Goal: Task Accomplishment & Management: Use online tool/utility

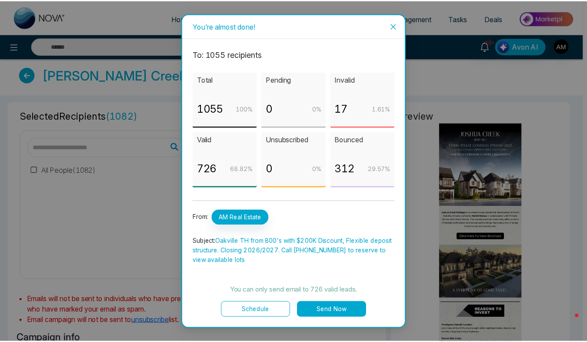
scroll to position [262, 0]
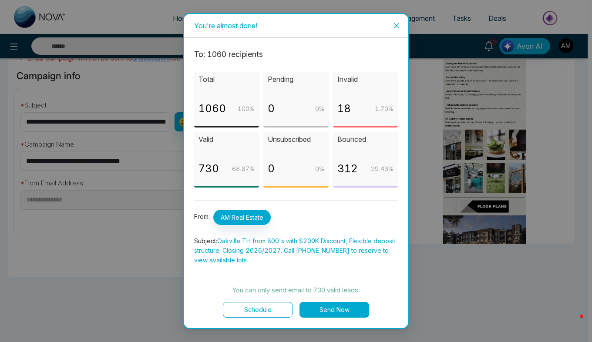
click at [331, 309] on button "Send Now" at bounding box center [334, 310] width 70 height 16
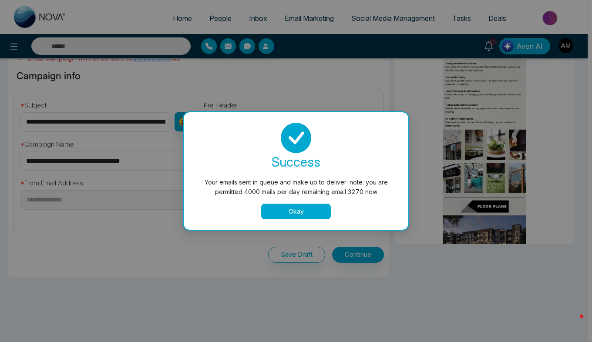
click at [307, 211] on button "Okay" at bounding box center [296, 212] width 70 height 16
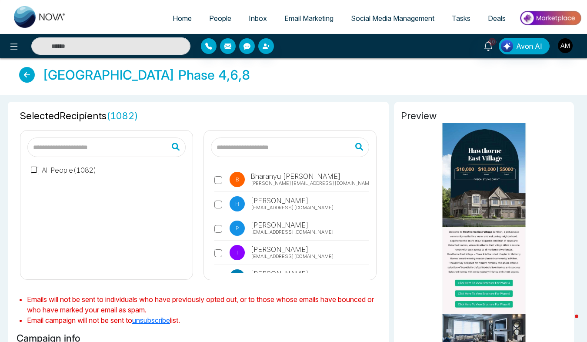
scroll to position [164, 0]
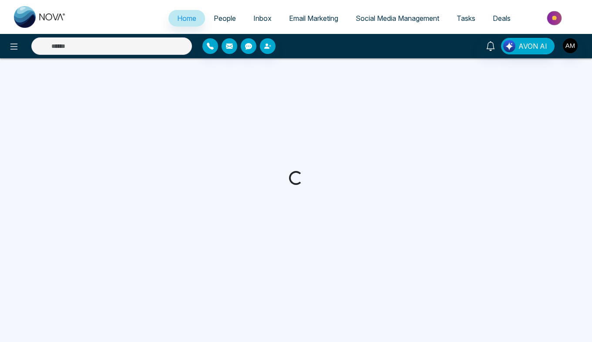
select select "*"
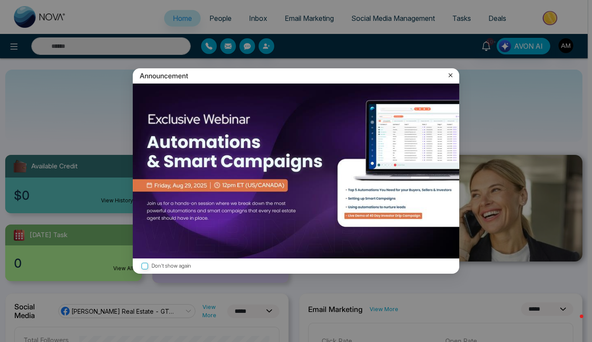
click at [450, 77] on icon at bounding box center [450, 75] width 9 height 9
